Goal: Communication & Community: Participate in discussion

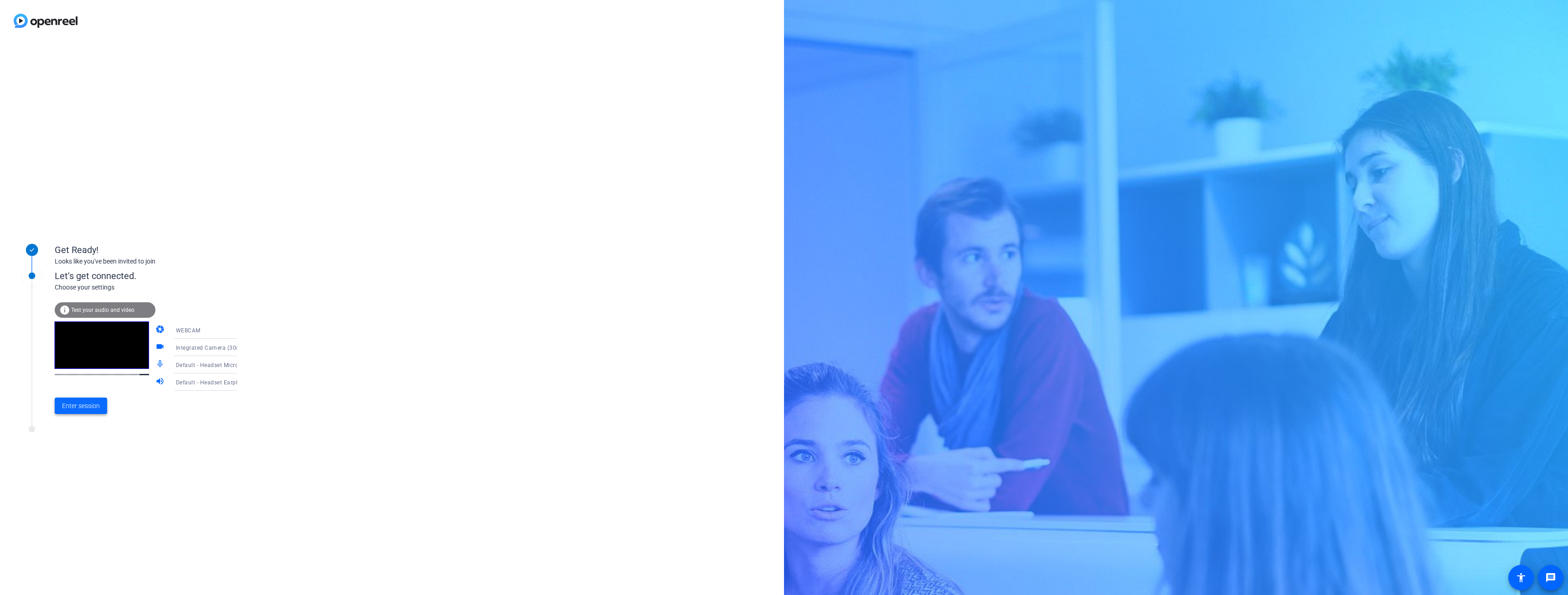
click at [77, 408] on span "Enter session" at bounding box center [81, 406] width 38 height 9
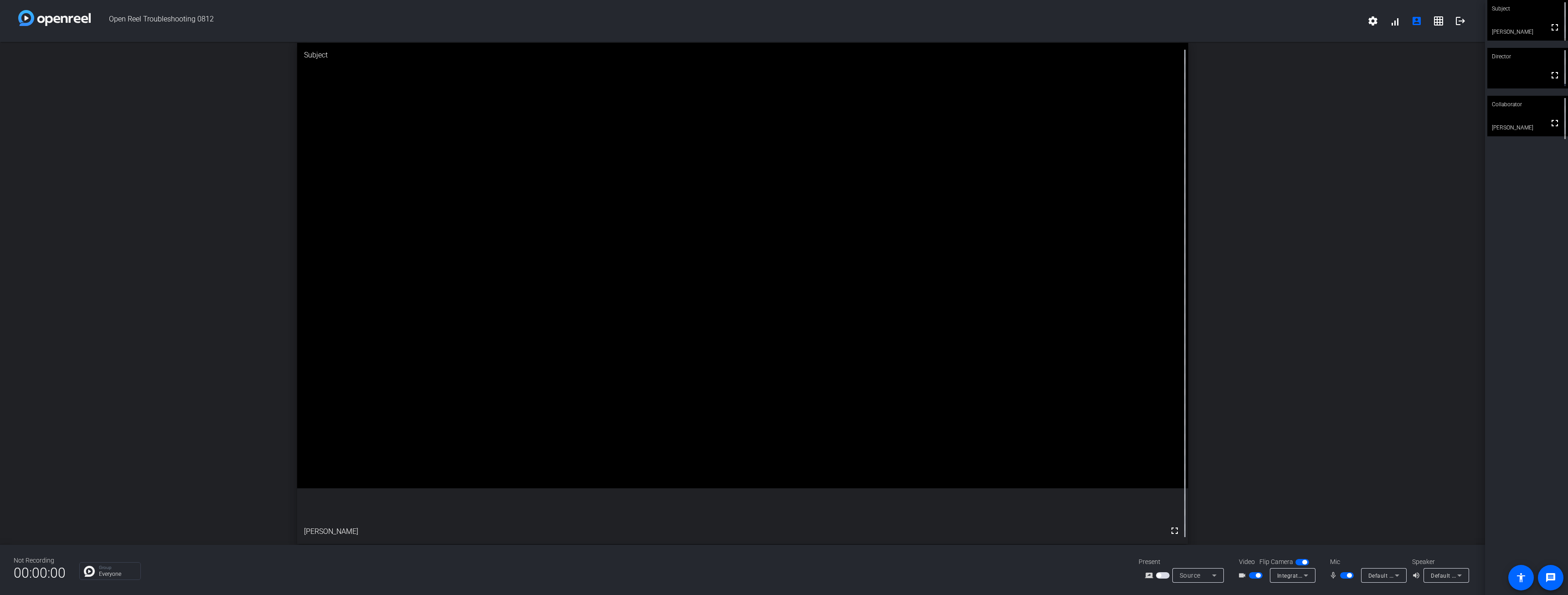
click at [1515, 123] on video at bounding box center [1528, 116] width 80 height 41
click at [1523, 15] on div "Subject" at bounding box center [1528, 9] width 80 height 18
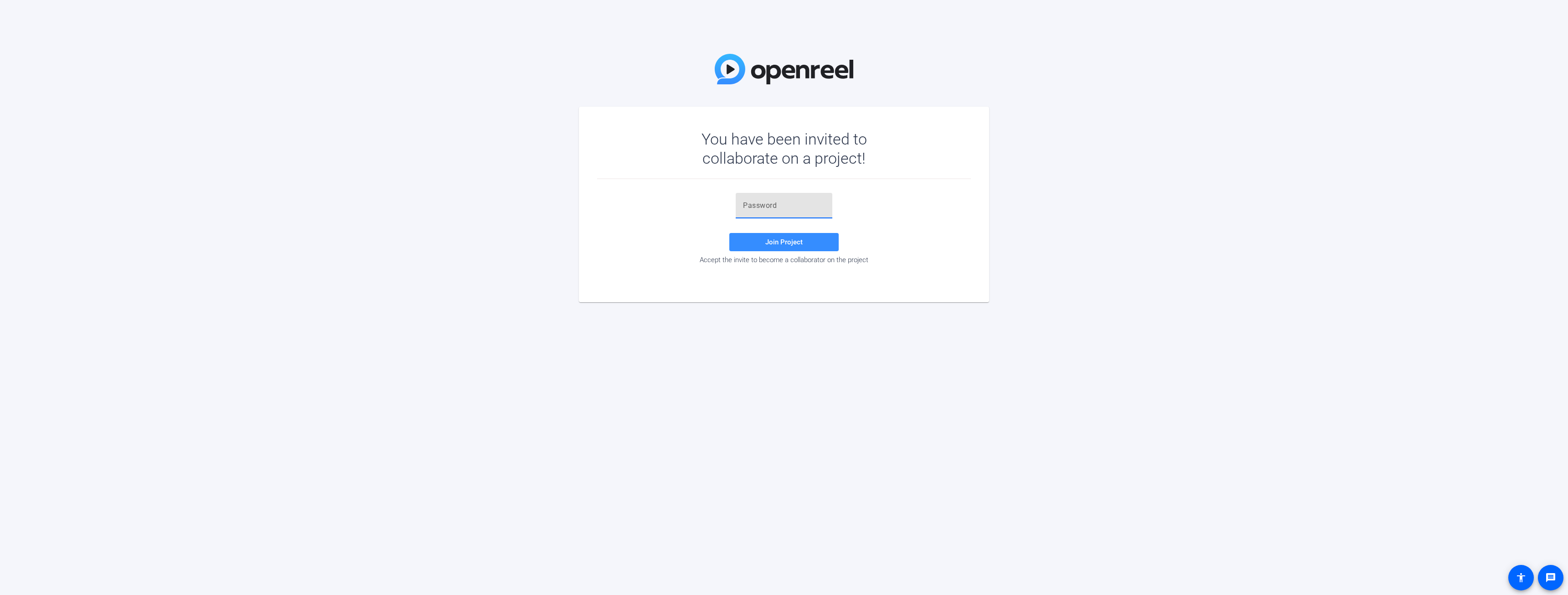
click at [752, 205] on input "text" at bounding box center [784, 205] width 82 height 11
paste input "+X&1Xr"
type input "+X&1Xr"
click at [762, 242] on span at bounding box center [784, 242] width 109 height 22
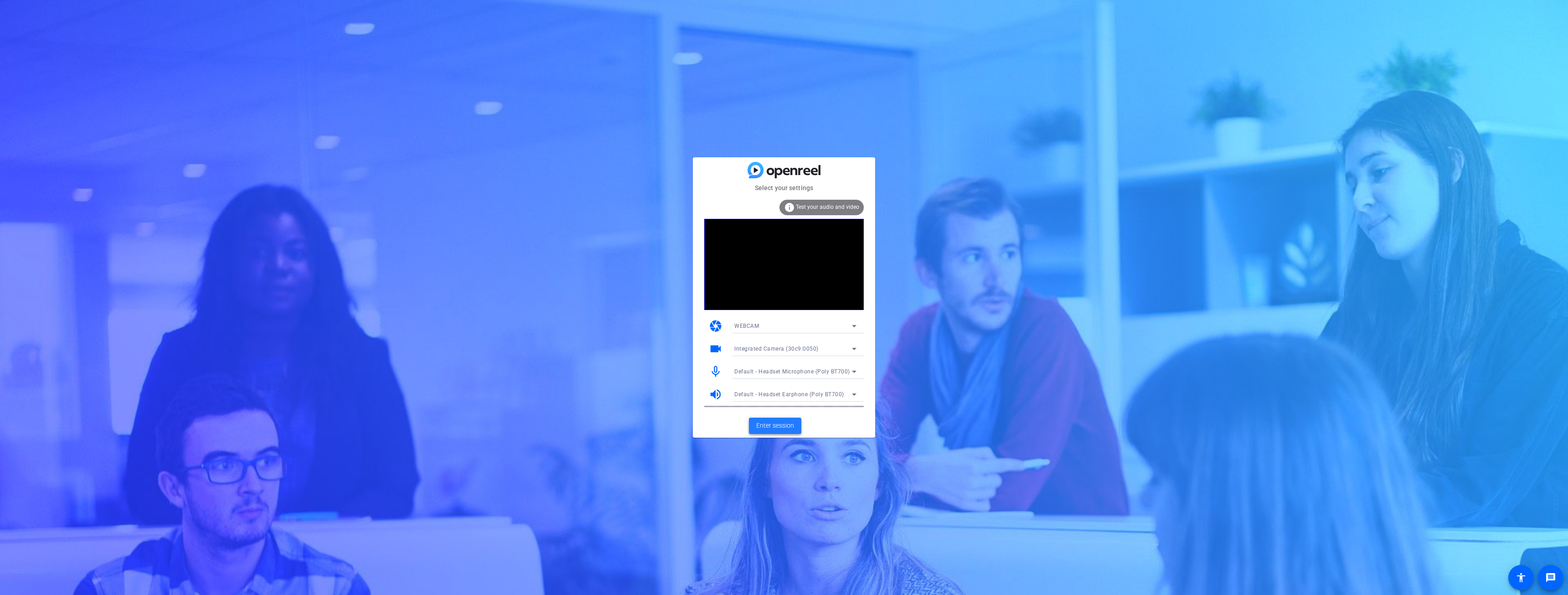
click at [776, 425] on span "Enter session" at bounding box center [775, 425] width 38 height 9
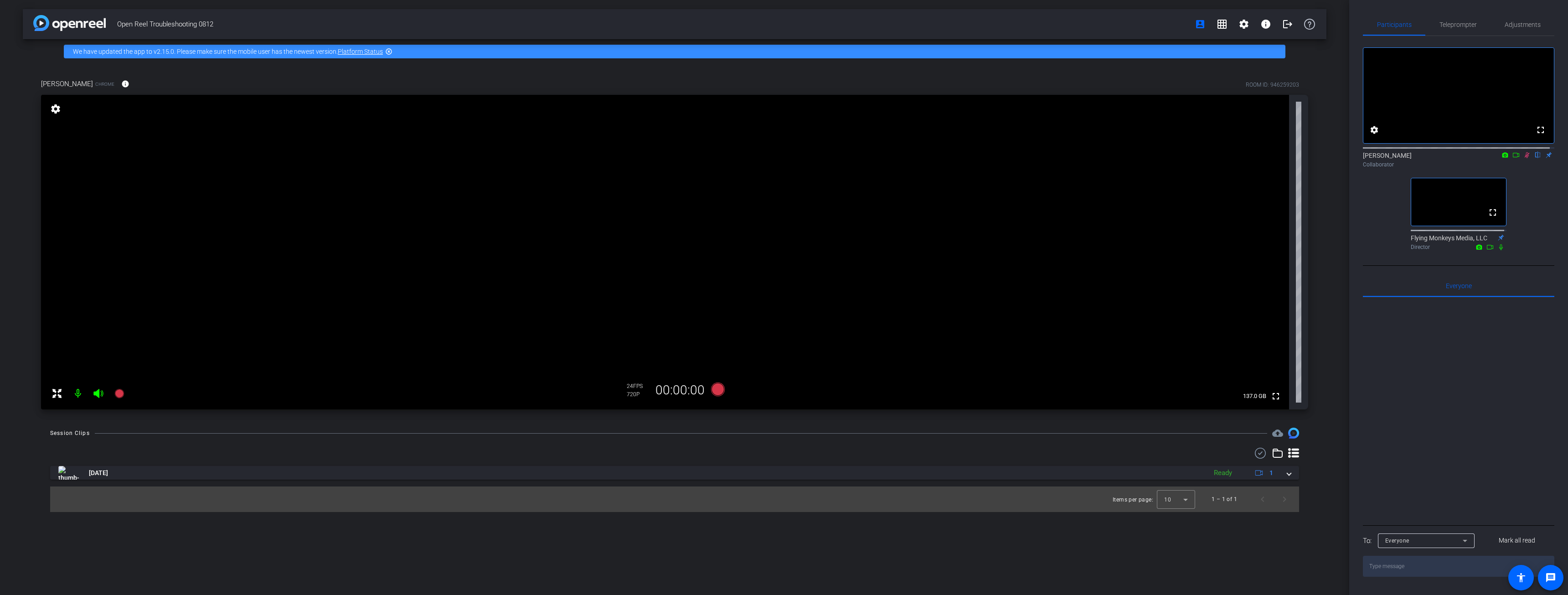
click at [350, 50] on link "Platform Status" at bounding box center [360, 52] width 45 height 8
